Goal: Task Accomplishment & Management: Use online tool/utility

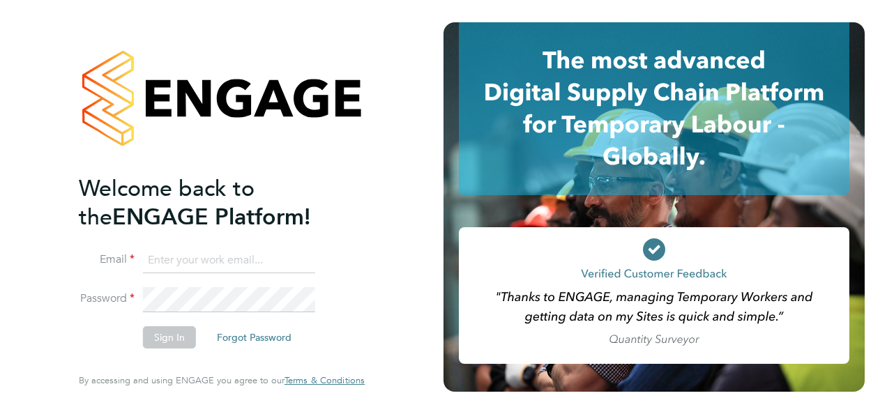
click at [205, 263] on input at bounding box center [229, 260] width 172 height 25
type input "ryan.ambler@ngbailey.co.uk"
click at [167, 339] on button "Sign In" at bounding box center [169, 337] width 53 height 22
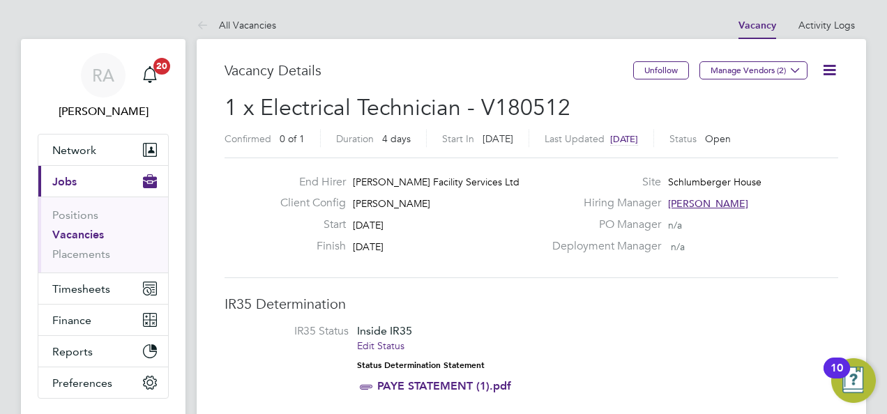
click at [829, 69] on icon at bounding box center [828, 69] width 17 height 17
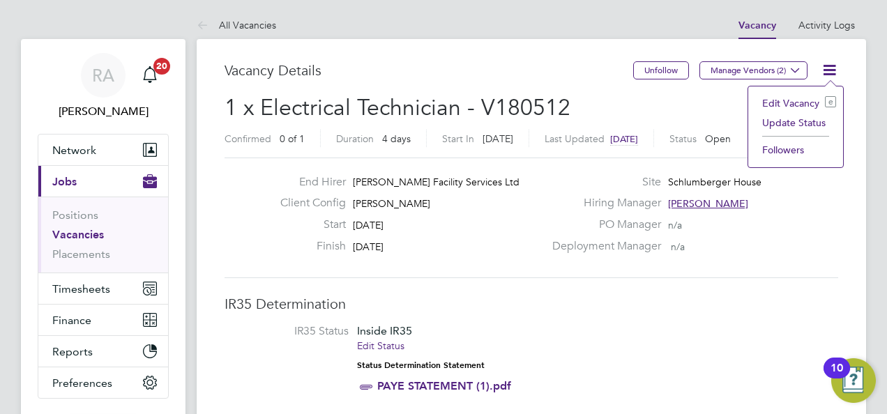
click at [829, 69] on icon at bounding box center [828, 69] width 17 height 17
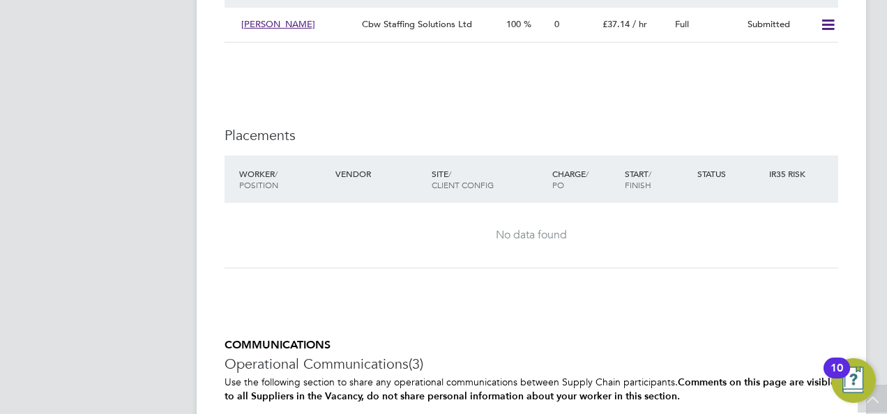
scroll to position [2157, 0]
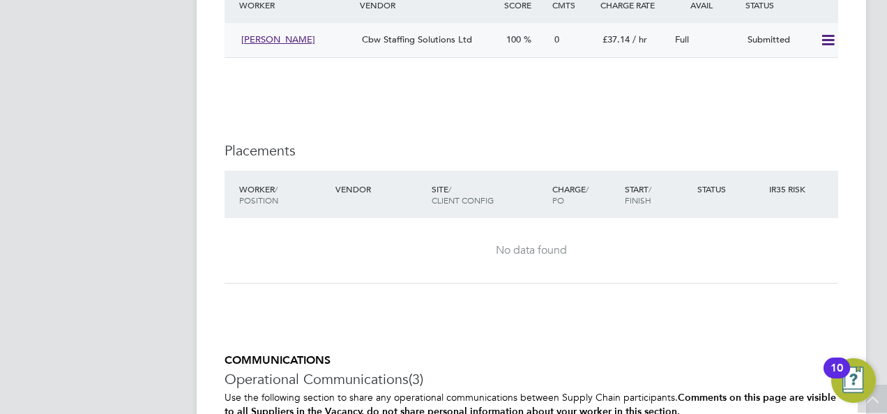
click at [832, 46] on icon at bounding box center [827, 40] width 17 height 11
click at [804, 75] on li "Offer" at bounding box center [810, 76] width 49 height 20
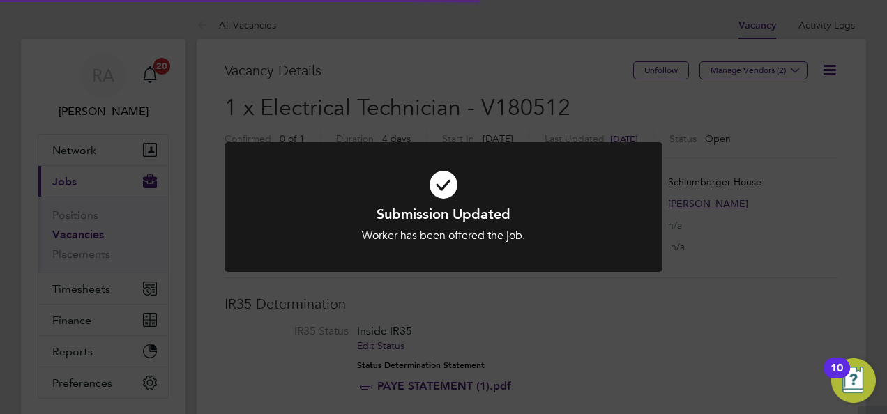
scroll to position [41, 98]
click at [375, 76] on div "Submission Updated Worker has been offered the job. Cancel Okay" at bounding box center [443, 207] width 887 height 414
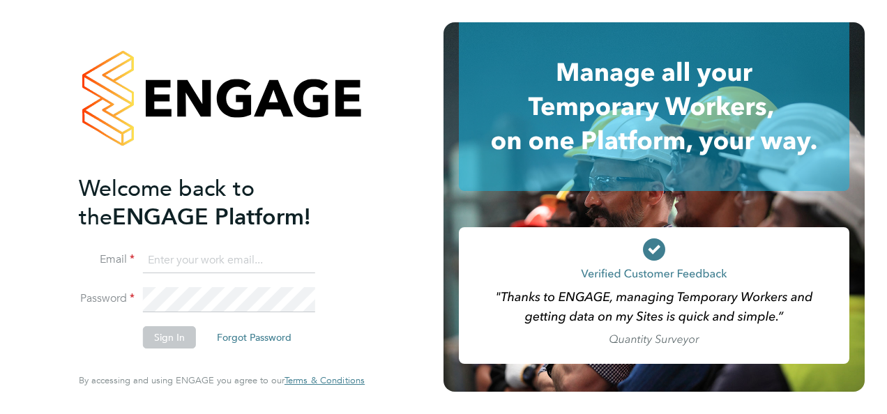
click at [190, 259] on input at bounding box center [229, 260] width 172 height 25
type input "[PERSON_NAME][EMAIL_ADDRESS][PERSON_NAME][DOMAIN_NAME]"
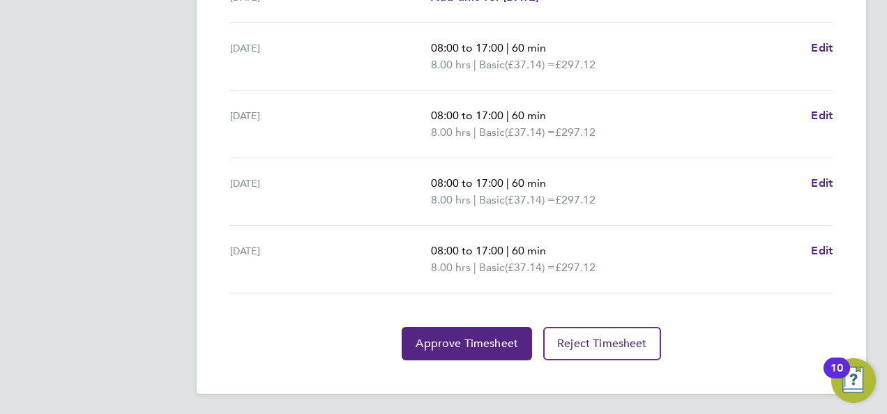
scroll to position [480, 0]
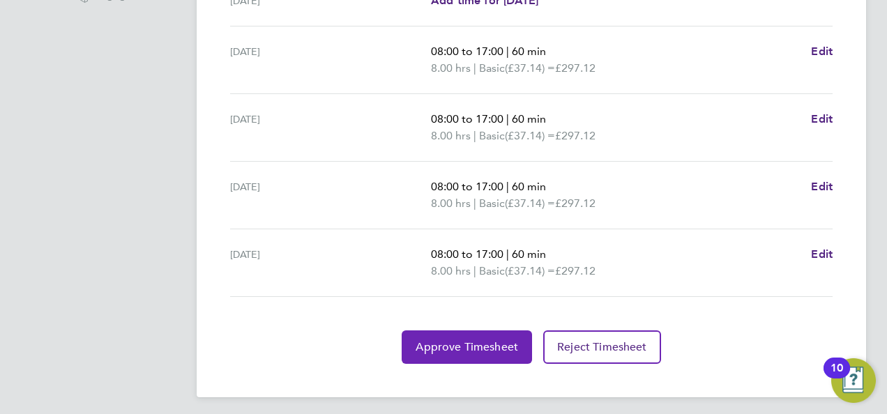
click at [414, 346] on button "Approve Timesheet" at bounding box center [467, 346] width 130 height 33
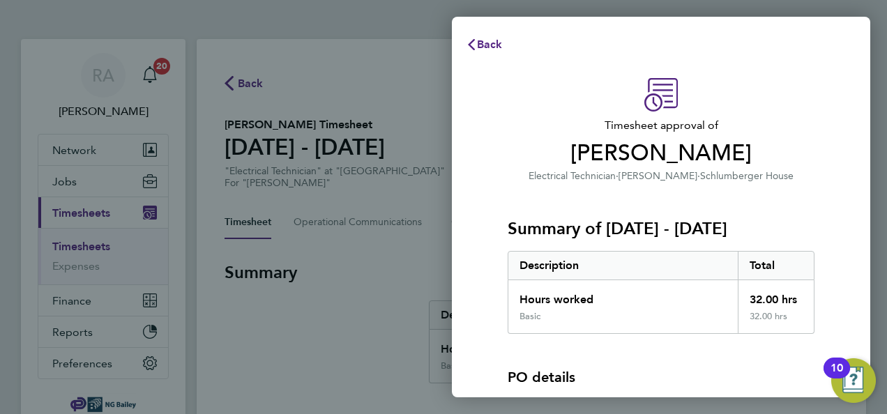
scroll to position [156, 0]
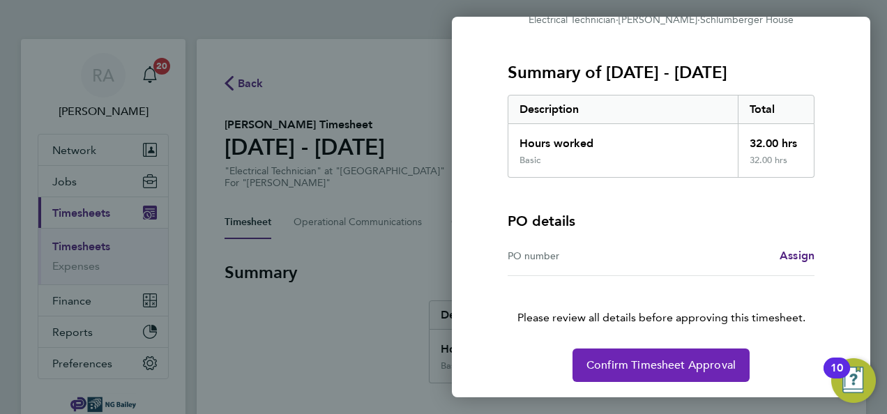
click at [647, 358] on span "Confirm Timesheet Approval" at bounding box center [660, 365] width 149 height 14
